Goal: Task Accomplishment & Management: Manage account settings

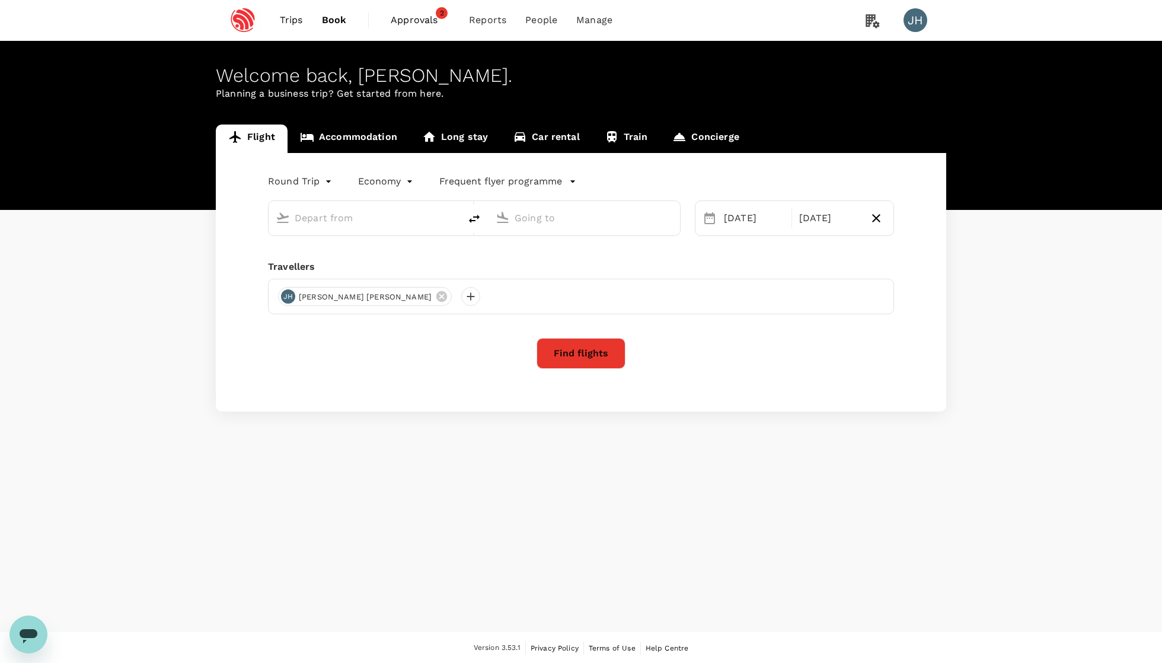
click at [427, 28] on span "Approvals 2" at bounding box center [420, 20] width 59 height 19
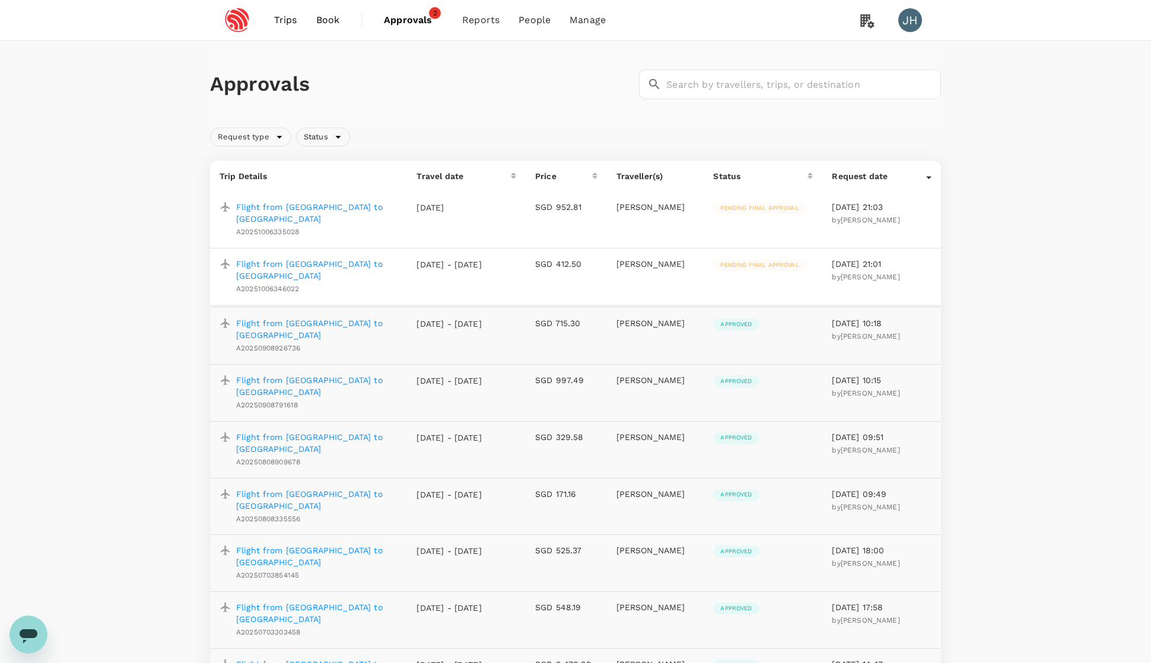
click at [744, 261] on span "Pending final approval" at bounding box center [759, 265] width 93 height 8
click at [293, 258] on p "Flight from [GEOGRAPHIC_DATA] to [GEOGRAPHIC_DATA]" at bounding box center [316, 270] width 161 height 24
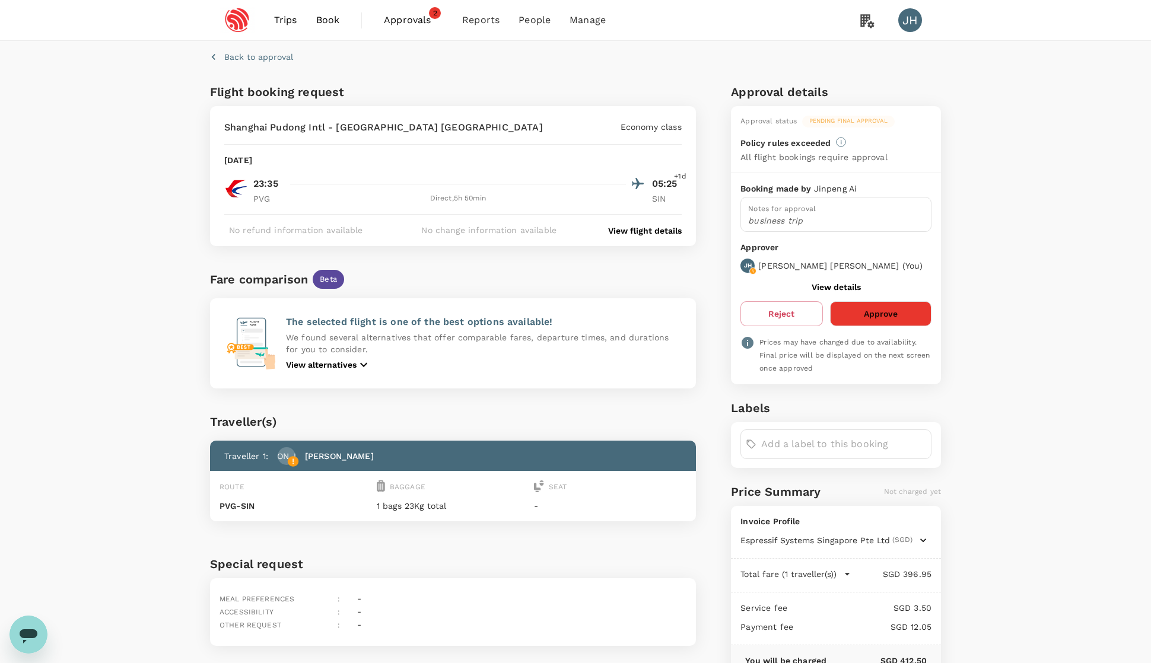
click at [878, 318] on button "Approve" at bounding box center [880, 313] width 101 height 25
